Goal: Navigation & Orientation: Find specific page/section

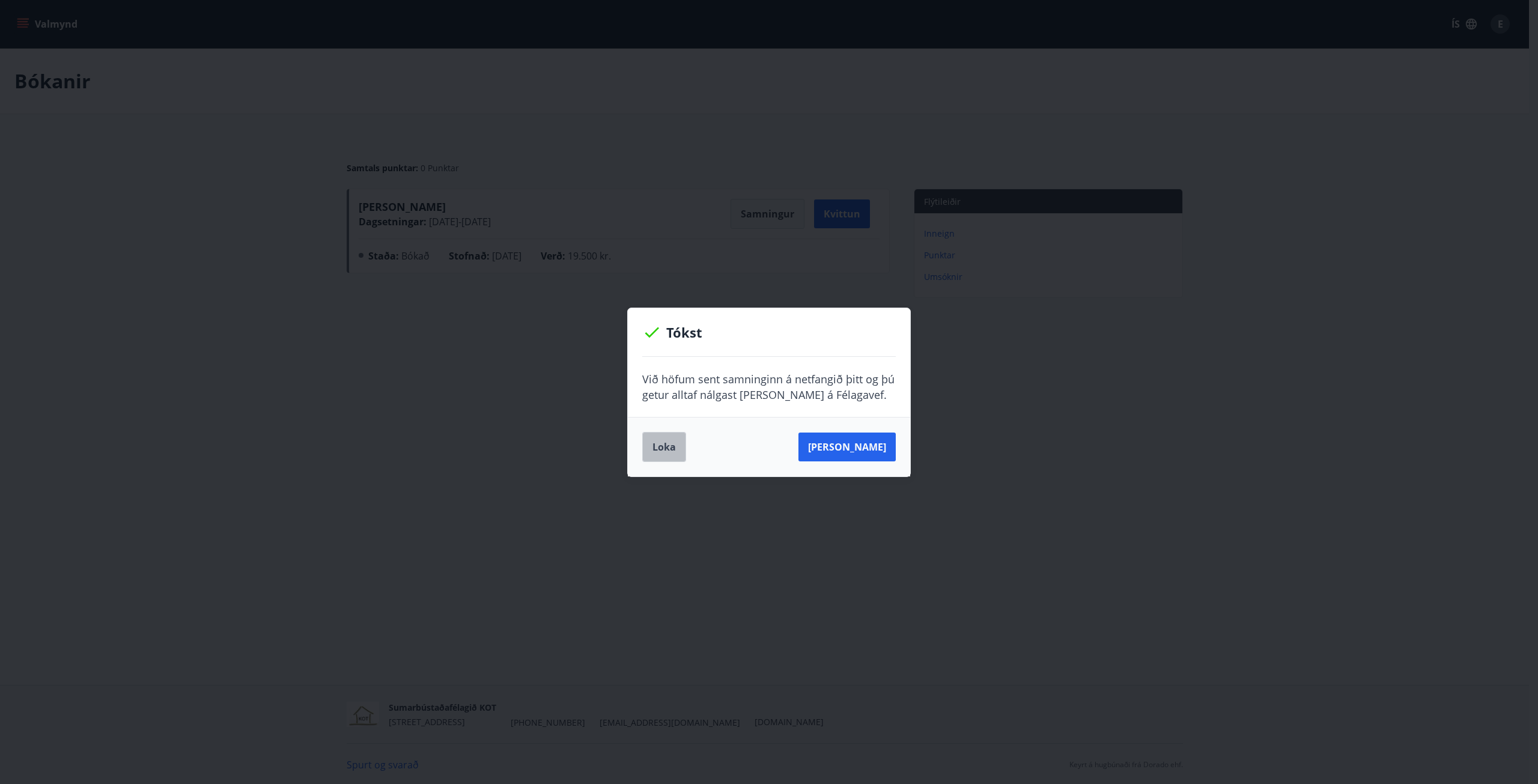
click at [657, 450] on button "Loka" at bounding box center [664, 447] width 44 height 30
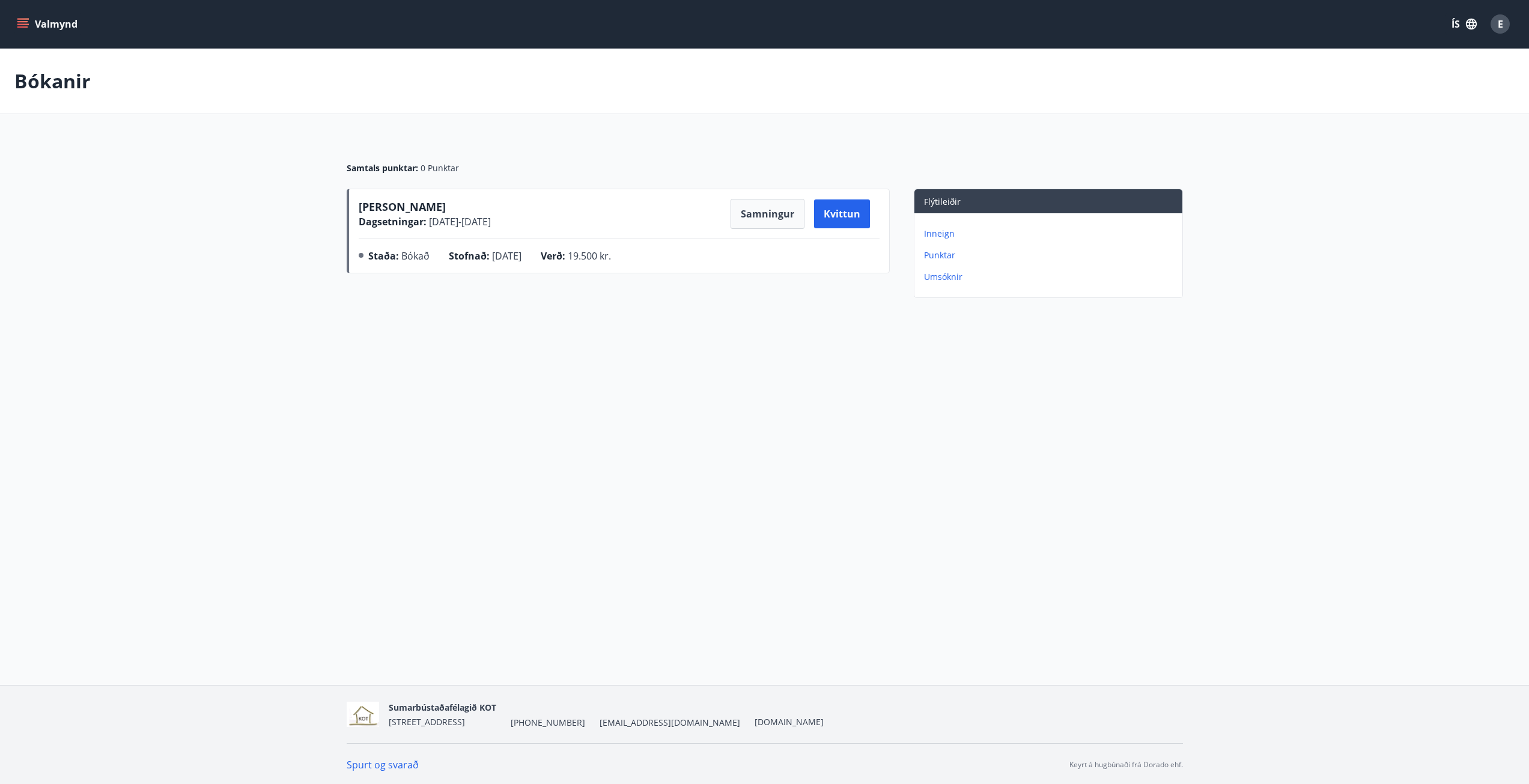
click at [930, 233] on p "Inneign" at bounding box center [1051, 234] width 253 height 12
click at [940, 253] on p "Bókanir" at bounding box center [1051, 255] width 253 height 12
click at [944, 277] on p "Umsóknir" at bounding box center [1051, 277] width 253 height 12
click at [34, 18] on button "Valmynd" at bounding box center [48, 24] width 68 height 21
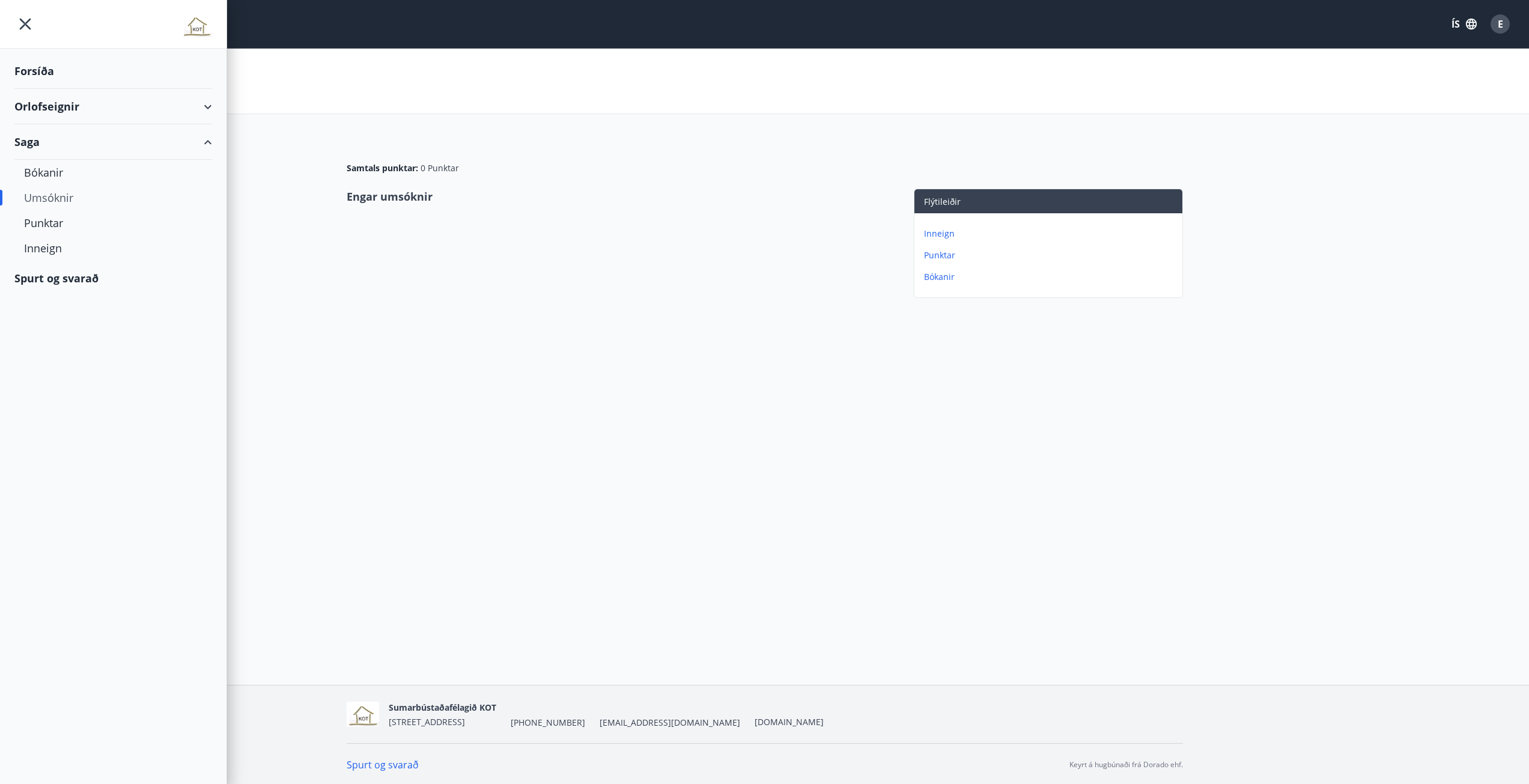
click at [25, 103] on div "Orlofseignir" at bounding box center [113, 106] width 198 height 35
click at [46, 132] on div "Framboð" at bounding box center [113, 136] width 179 height 25
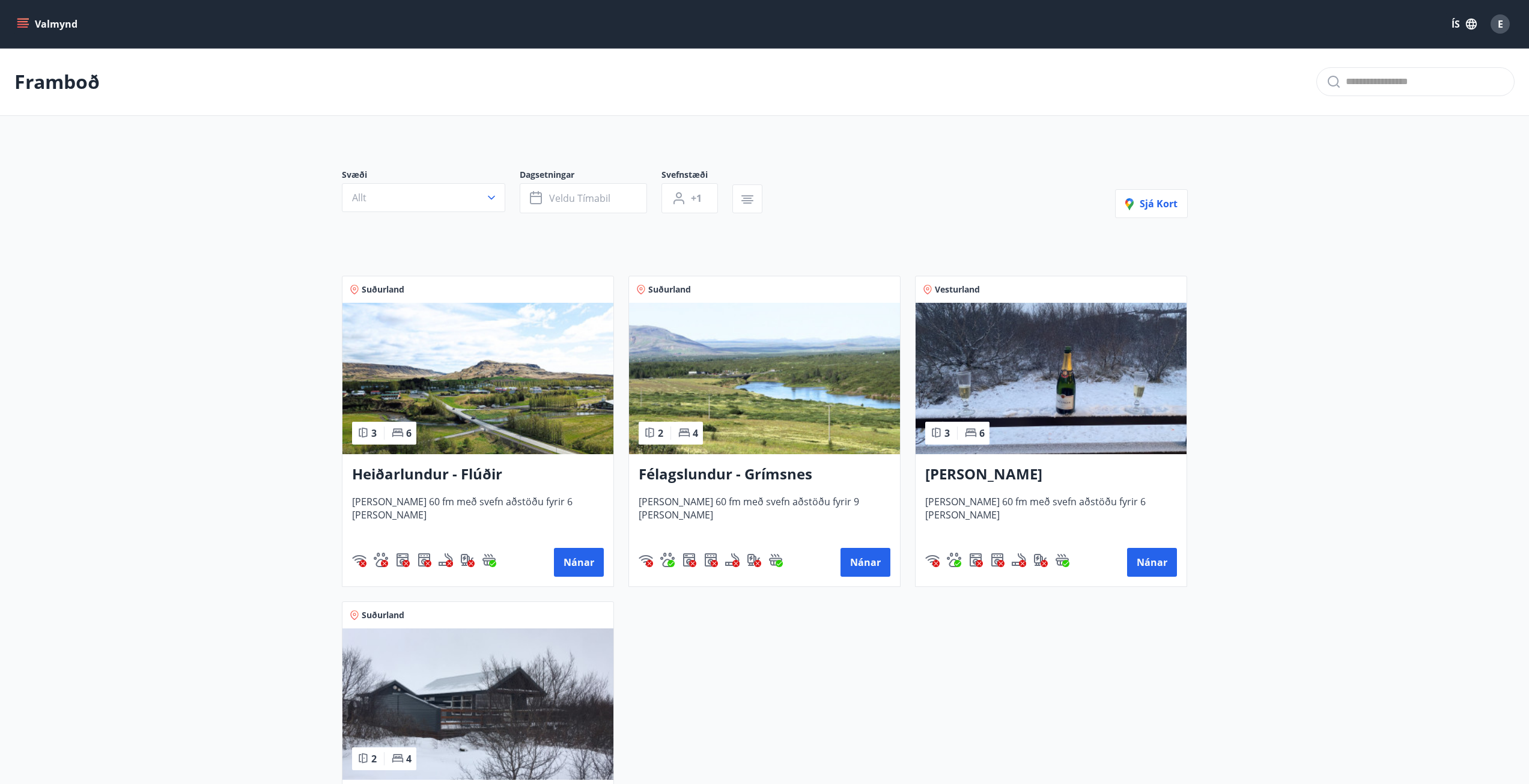
click at [508, 452] on img at bounding box center [478, 378] width 271 height 151
